Goal: Submit feedback/report problem

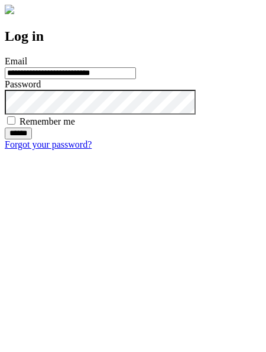
type input "**********"
click at [32, 139] on input "******" at bounding box center [18, 134] width 27 height 12
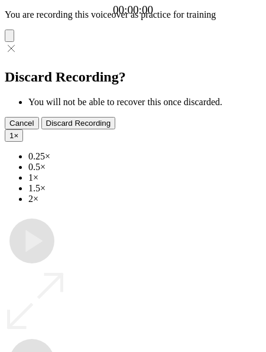
type input "**********"
